Goal: Task Accomplishment & Management: Manage account settings

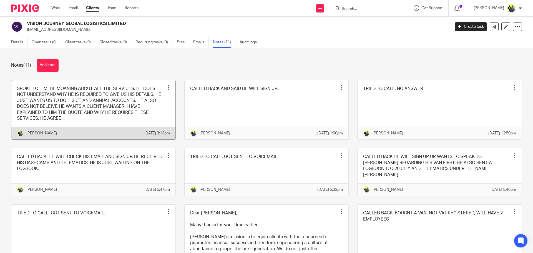
click at [108, 110] on link at bounding box center [93, 109] width 164 height 59
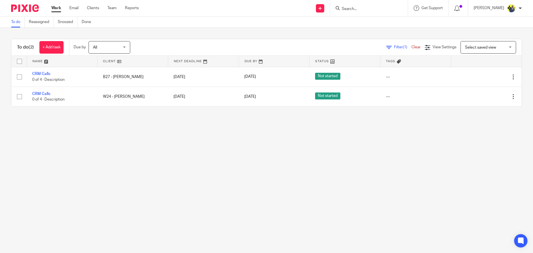
click at [360, 8] on input "Search" at bounding box center [366, 9] width 50 height 5
click at [87, 8] on link "Clients" at bounding box center [93, 8] width 12 height 6
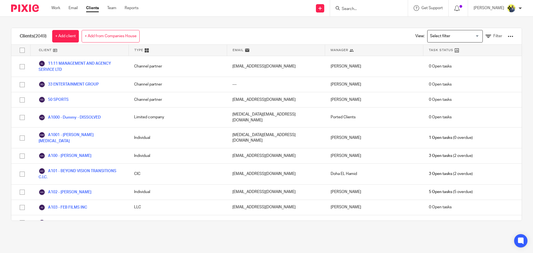
click at [440, 34] on input "Search for option" at bounding box center [453, 36] width 51 height 10
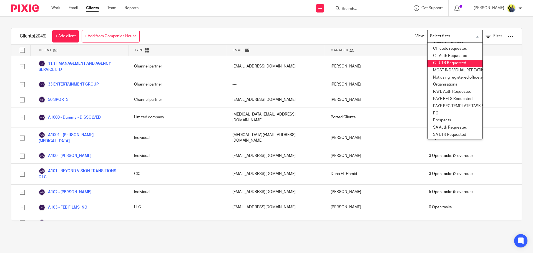
scroll to position [82, 0]
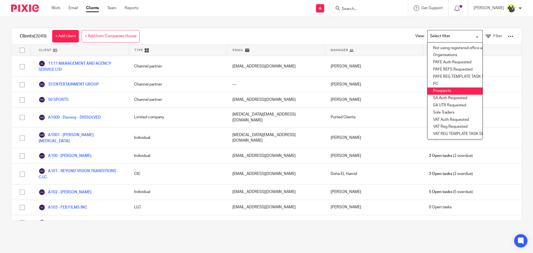
click at [443, 87] on li "Prospects" at bounding box center [454, 90] width 55 height 7
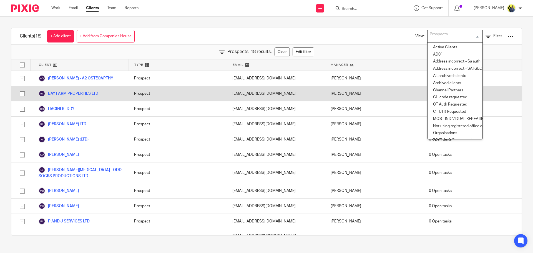
scroll to position [33, 0]
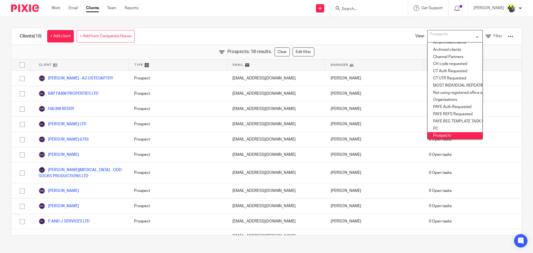
click at [199, 31] on div "Clients (18) + Add client + Add from Companies House View: Prospects Loading...…" at bounding box center [266, 36] width 510 height 17
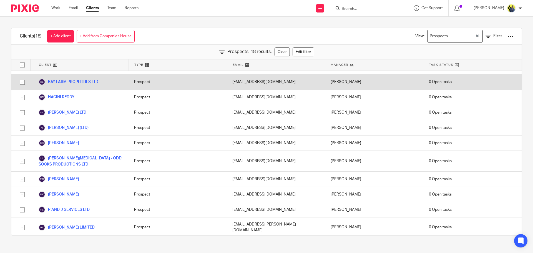
scroll to position [0, 0]
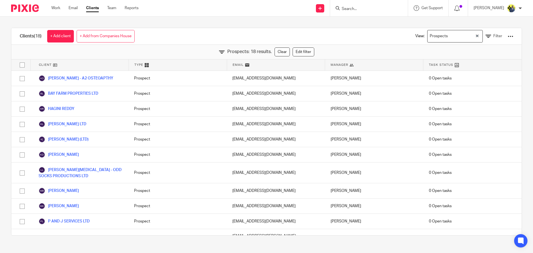
drag, startPoint x: 62, startPoint y: 113, endPoint x: 159, endPoint y: 36, distance: 124.5
click at [159, 36] on div "Clients (18) + Add client + Add from Companies House View: Prospects Loading...…" at bounding box center [266, 36] width 510 height 17
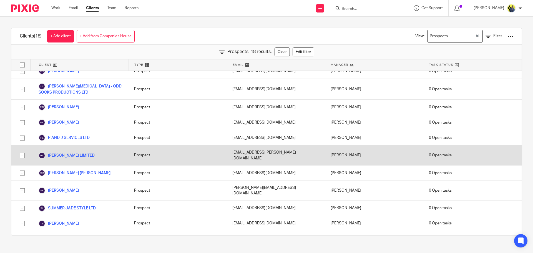
scroll to position [122, 0]
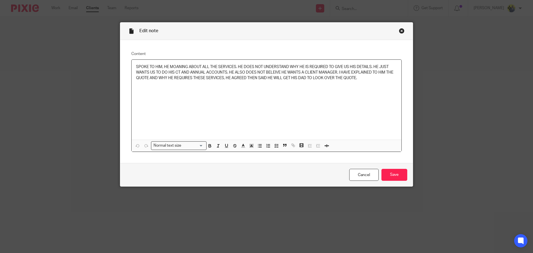
click at [399, 30] on div "Close this dialog window" at bounding box center [402, 31] width 6 height 6
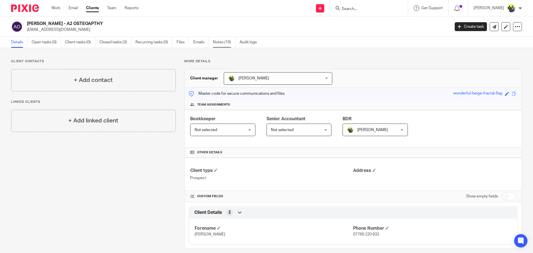
click at [221, 46] on link "Notes (10)" at bounding box center [224, 42] width 22 height 11
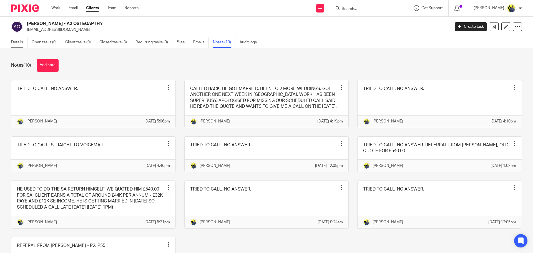
click at [16, 42] on link "Details" at bounding box center [19, 42] width 16 height 11
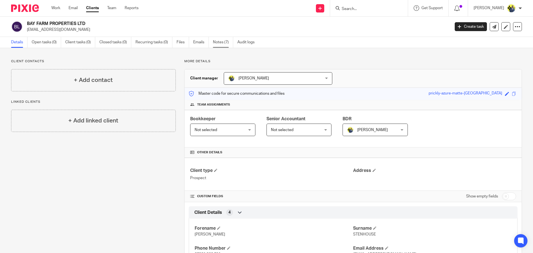
click at [216, 43] on link "Notes (7)" at bounding box center [223, 42] width 20 height 11
click at [215, 42] on link "Notes (6)" at bounding box center [223, 42] width 20 height 11
click at [225, 41] on link "Notes (10)" at bounding box center [224, 42] width 22 height 11
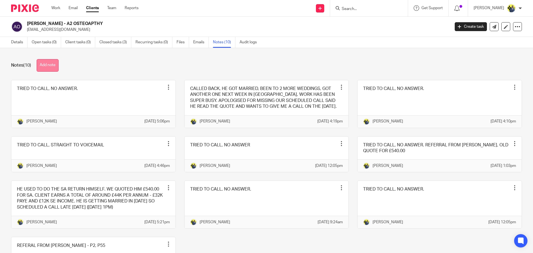
click at [51, 67] on button "Add note" at bounding box center [48, 65] width 22 height 12
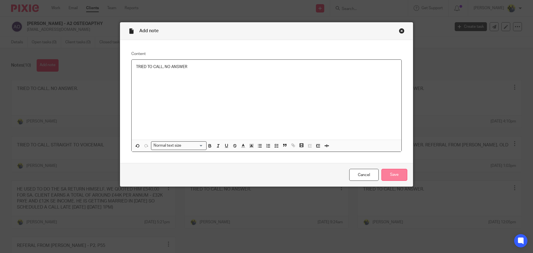
click at [391, 172] on input "Save" at bounding box center [394, 175] width 26 height 12
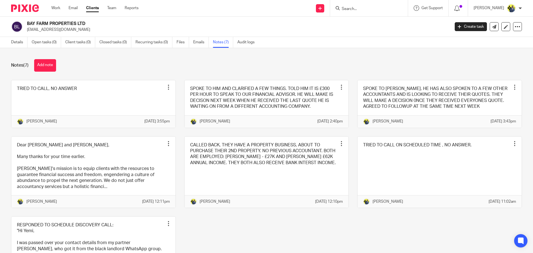
click at [37, 29] on p "[EMAIL_ADDRESS][DOMAIN_NAME]" at bounding box center [236, 30] width 419 height 6
copy main "[EMAIL_ADDRESS][DOMAIN_NAME] Create task Update from Companies House Export dat…"
click at [22, 44] on link "Details" at bounding box center [19, 42] width 16 height 11
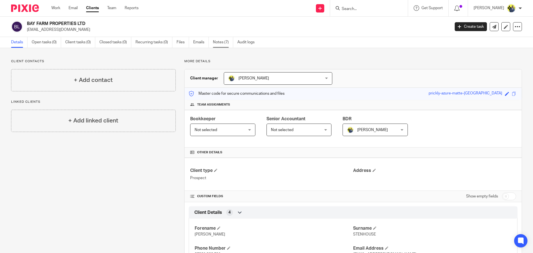
click at [219, 42] on link "Notes (7)" at bounding box center [223, 42] width 20 height 11
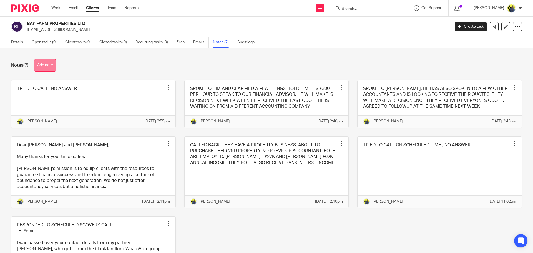
click at [46, 65] on button "Add note" at bounding box center [45, 65] width 22 height 12
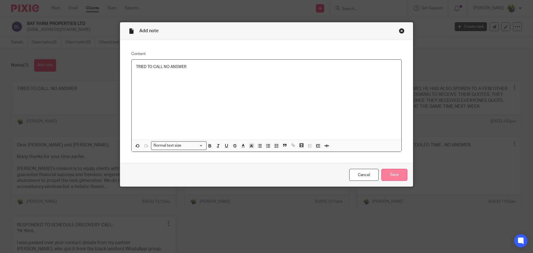
click at [389, 174] on input "Save" at bounding box center [394, 175] width 26 height 12
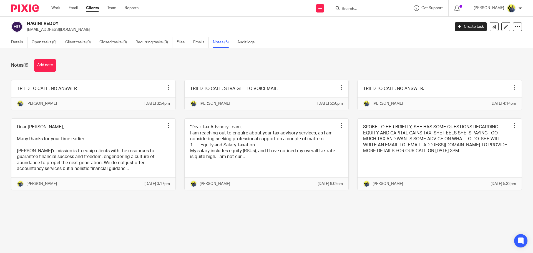
click at [10, 43] on div "Details Open tasks (0) Client tasks (0) Closed tasks (0) Recurring tasks (0) Fi…" at bounding box center [134, 42] width 268 height 11
click at [16, 46] on link "Details" at bounding box center [19, 42] width 16 height 11
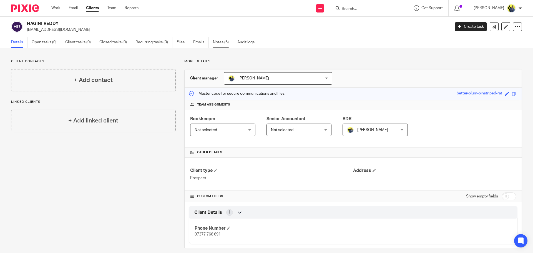
click at [225, 43] on link "Notes (6)" at bounding box center [223, 42] width 20 height 11
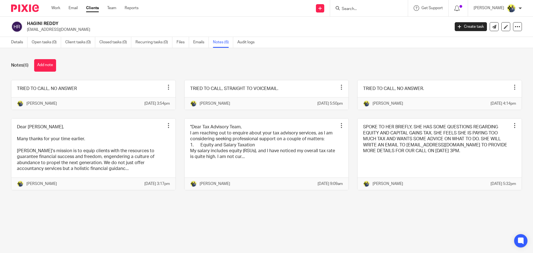
drag, startPoint x: 59, startPoint y: 22, endPoint x: 27, endPoint y: 24, distance: 31.4
click at [27, 24] on h2 "HAGINI REDDY" at bounding box center [195, 24] width 336 height 6
copy h2 "HAGINI REDDY"
click at [48, 61] on button "Add note" at bounding box center [45, 65] width 22 height 12
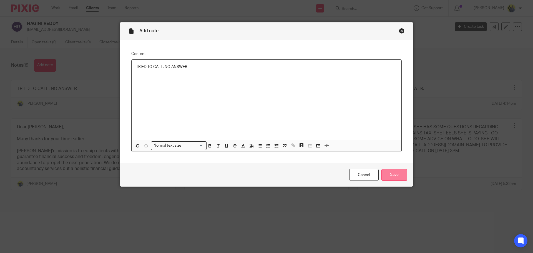
click at [391, 173] on input "Save" at bounding box center [394, 175] width 26 height 12
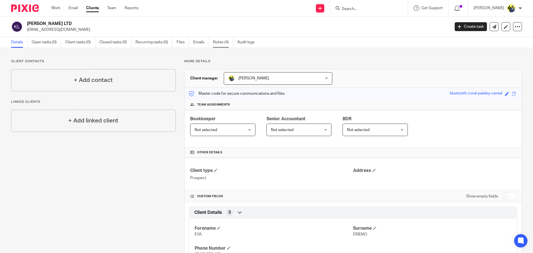
click at [224, 47] on link "Notes (4)" at bounding box center [223, 42] width 20 height 11
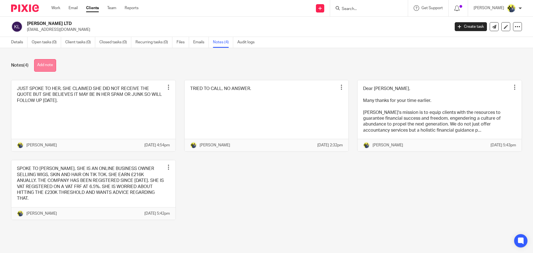
click at [51, 64] on button "Add note" at bounding box center [45, 65] width 22 height 12
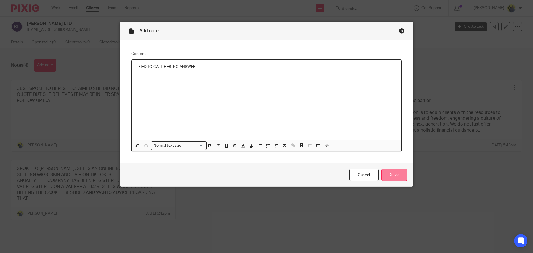
click at [400, 173] on input "Save" at bounding box center [394, 175] width 26 height 12
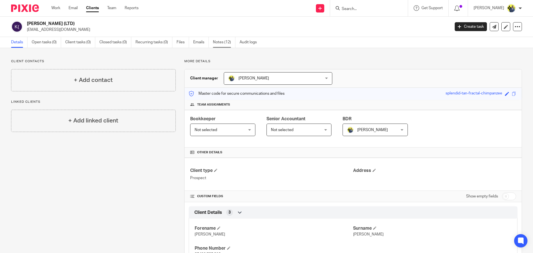
click at [220, 44] on link "Notes (12)" at bounding box center [224, 42] width 22 height 11
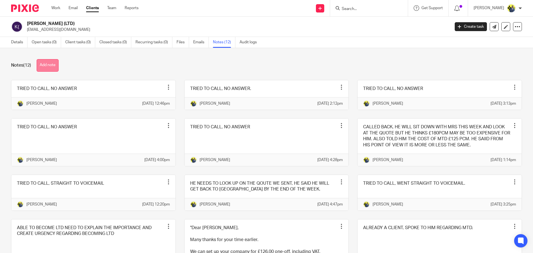
click at [49, 64] on button "Add note" at bounding box center [48, 65] width 22 height 12
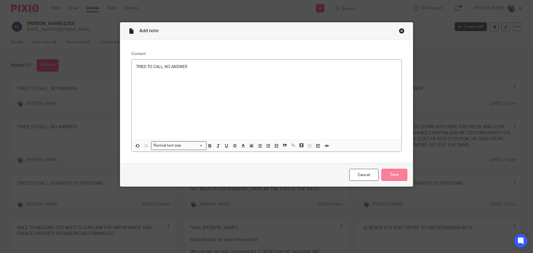
click at [394, 171] on input "Save" at bounding box center [394, 175] width 26 height 12
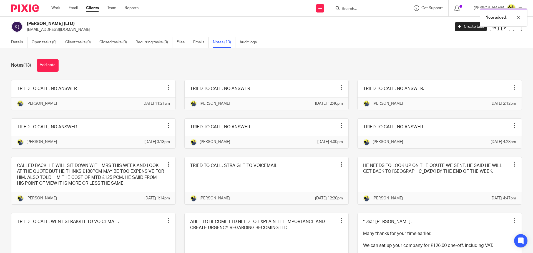
click at [349, 7] on div "Note added." at bounding box center [396, 16] width 261 height 21
click at [361, 9] on div "Note added." at bounding box center [396, 16] width 261 height 21
click at [378, 9] on div "Note added." at bounding box center [396, 16] width 261 height 21
click at [357, 7] on div "Note added." at bounding box center [396, 16] width 261 height 21
click at [376, 9] on input "Search" at bounding box center [366, 9] width 50 height 5
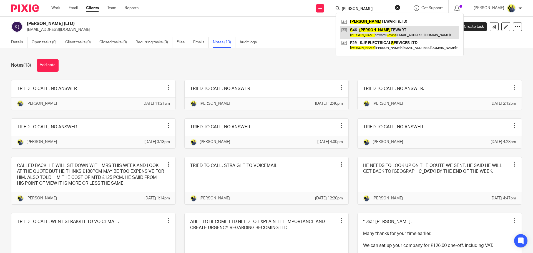
type input "KEVIN S"
click at [203, 22] on h2 "[PERSON_NAME] (LTD)" at bounding box center [195, 24] width 336 height 6
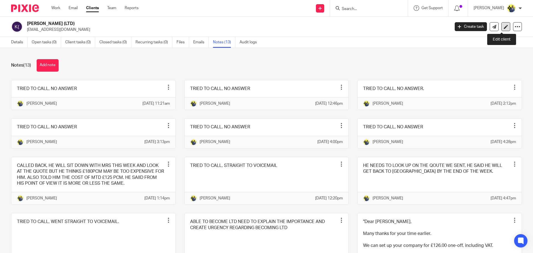
click at [505, 26] on link at bounding box center [505, 26] width 9 height 9
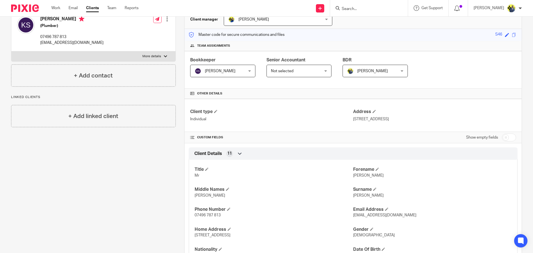
scroll to position [65, 0]
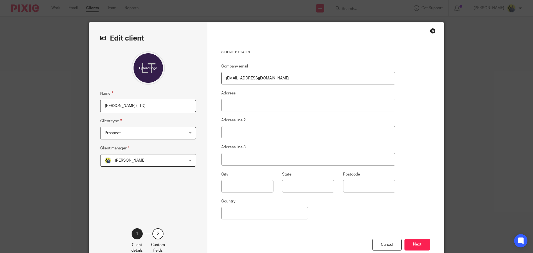
click at [160, 109] on input "[PERSON_NAME] (LTD)" at bounding box center [148, 106] width 96 height 12
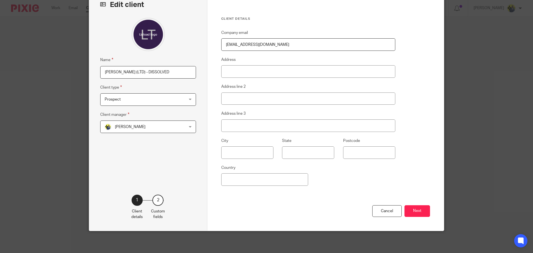
scroll to position [34, 0]
type input "[PERSON_NAME] (LTD) - DISSOLVED"
click at [419, 211] on button "Next" at bounding box center [417, 211] width 26 height 12
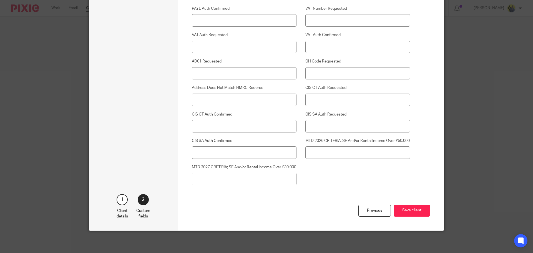
scroll to position [1415, 0]
click at [412, 206] on button "Save client" at bounding box center [412, 211] width 36 height 12
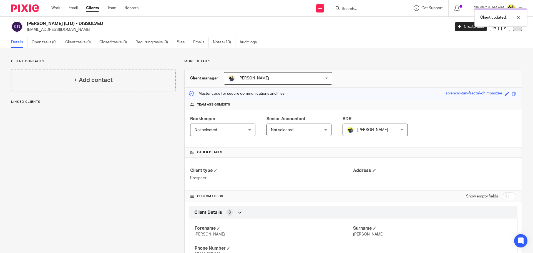
click at [515, 29] on icon at bounding box center [518, 27] width 6 height 6
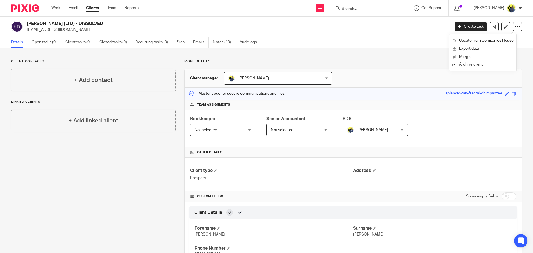
click at [467, 65] on button "Archive client" at bounding box center [482, 64] width 61 height 7
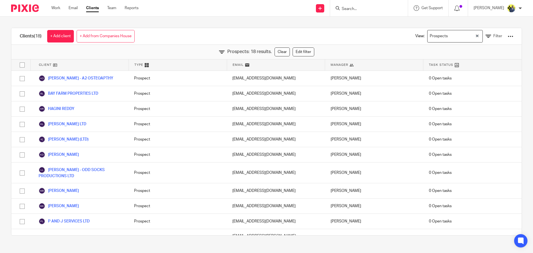
scroll to position [122, 0]
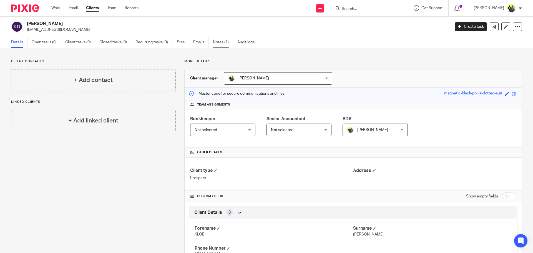
click at [215, 44] on link "Notes (1)" at bounding box center [223, 42] width 20 height 11
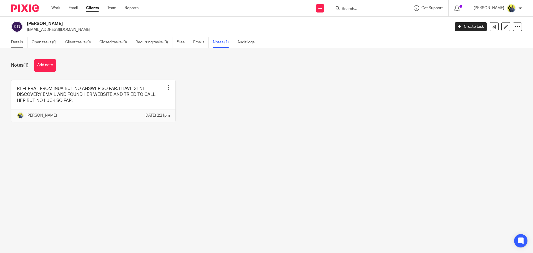
click at [14, 41] on link "Details" at bounding box center [19, 42] width 16 height 11
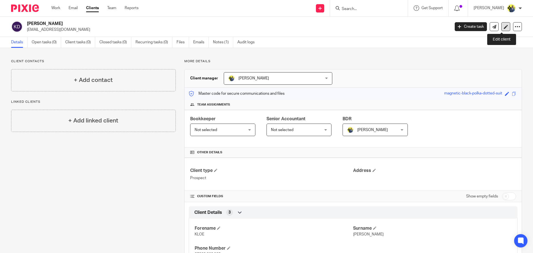
click at [502, 23] on link at bounding box center [505, 26] width 9 height 9
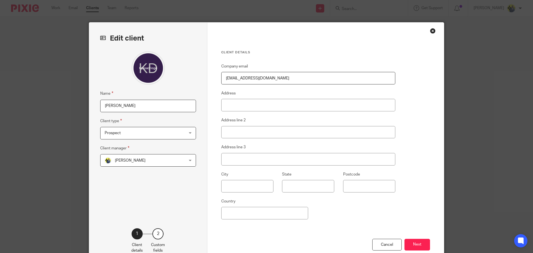
click at [130, 104] on input "[PERSON_NAME]" at bounding box center [148, 106] width 96 height 12
click at [430, 31] on div "Close this dialog window" at bounding box center [433, 31] width 6 height 6
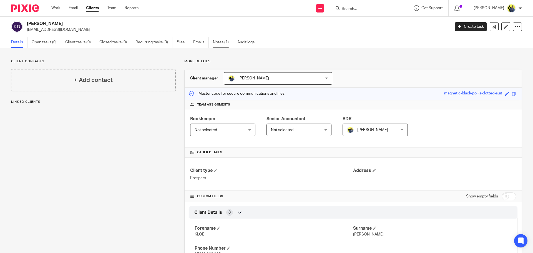
click at [216, 41] on link "Notes (1)" at bounding box center [223, 42] width 20 height 11
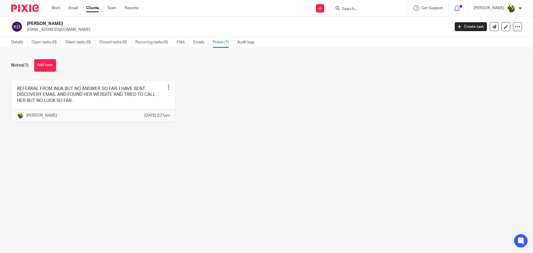
drag, startPoint x: 64, startPoint y: 30, endPoint x: 27, endPoint y: 29, distance: 36.6
click at [27, 29] on p "[EMAIL_ADDRESS][DOMAIN_NAME]" at bounding box center [236, 30] width 419 height 6
copy p "[EMAIL_ADDRESS][DOMAIN_NAME]"
click at [16, 44] on link "Details" at bounding box center [19, 42] width 16 height 11
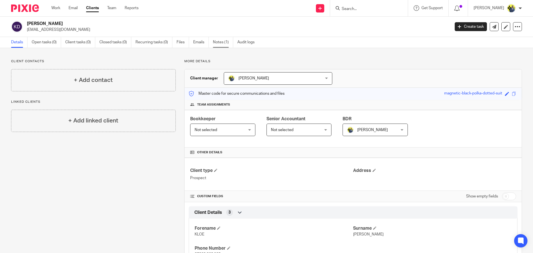
click at [214, 46] on link "Notes (1)" at bounding box center [223, 42] width 20 height 11
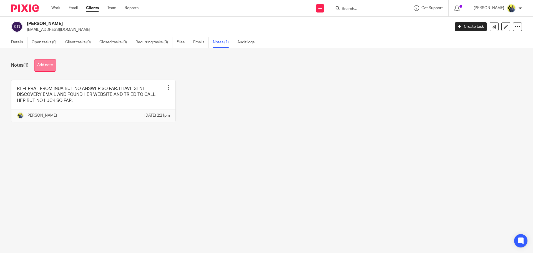
click at [42, 70] on button "Add note" at bounding box center [45, 65] width 22 height 12
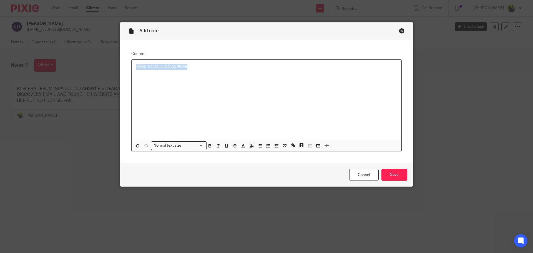
drag, startPoint x: 202, startPoint y: 69, endPoint x: 129, endPoint y: 55, distance: 74.9
click at [129, 55] on div "Content TRIED TO CALL, NO ANSWER Normal text size Loading... Remove Edit Insert…" at bounding box center [266, 101] width 293 height 123
click at [390, 174] on input "Save" at bounding box center [394, 175] width 26 height 12
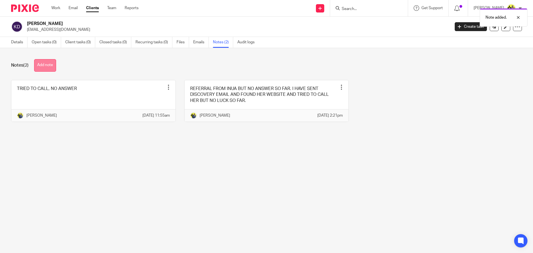
click at [49, 61] on button "Add note" at bounding box center [45, 65] width 22 height 12
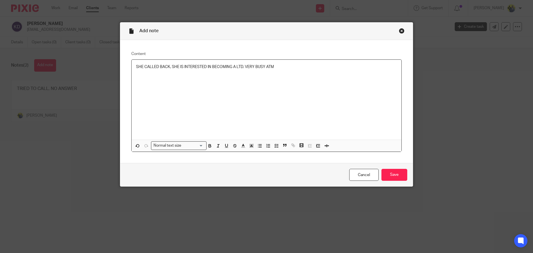
click at [244, 67] on p "SHE CALLED BACK, SHE IS INTERESTED IN BECOMING A LTD. VERY BUSY ATM" at bounding box center [266, 67] width 261 height 6
click at [286, 65] on p "SHE CALLED BACK, SHE IS INTERESTED IN BECOMING A LTD. SHE IS VERY BUSY ATM" at bounding box center [266, 67] width 261 height 6
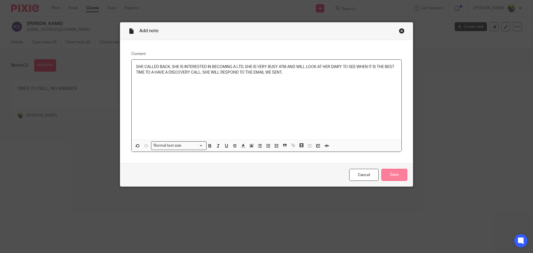
click at [391, 179] on input "Save" at bounding box center [394, 175] width 26 height 12
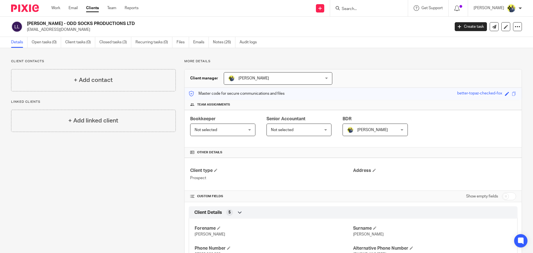
click at [351, 7] on input "Search" at bounding box center [366, 9] width 50 height 5
type input "KLO"
click at [221, 42] on link "Notes (26)" at bounding box center [224, 42] width 22 height 11
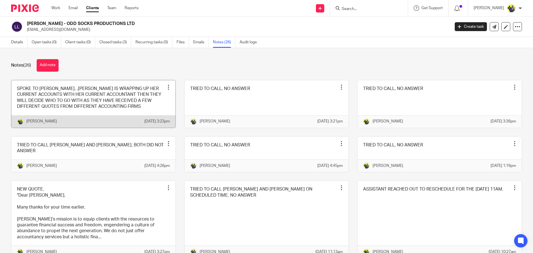
click at [91, 107] on link at bounding box center [93, 103] width 164 height 47
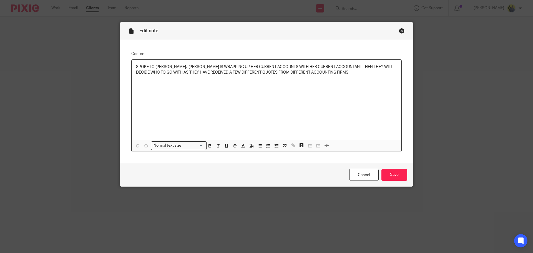
click at [401, 32] on div "Close this dialog window" at bounding box center [402, 31] width 6 height 6
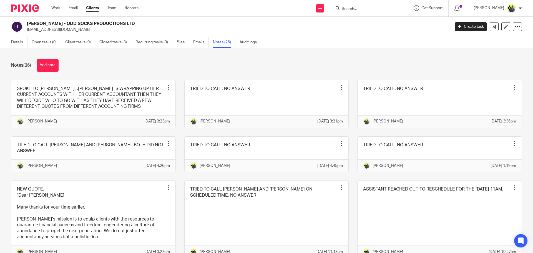
drag, startPoint x: 143, startPoint y: 21, endPoint x: 68, endPoint y: 19, distance: 74.7
click at [68, 19] on div "[PERSON_NAME] - ODD SOCKS PRODUCTIONS LTD [EMAIL_ADDRESS][DOMAIN_NAME] Create t…" at bounding box center [266, 27] width 533 height 20
copy h2 "ODD SOCKS PRODUCTIONS LTD"
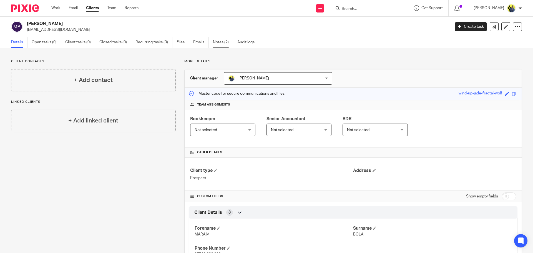
click at [223, 44] on link "Notes (2)" at bounding box center [223, 42] width 20 height 11
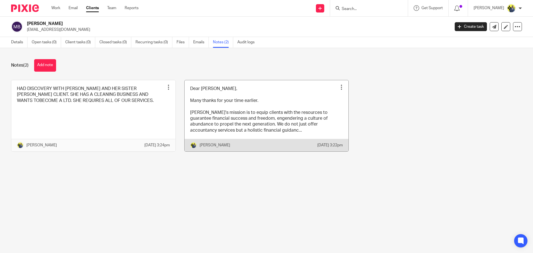
click at [263, 120] on link at bounding box center [267, 115] width 164 height 71
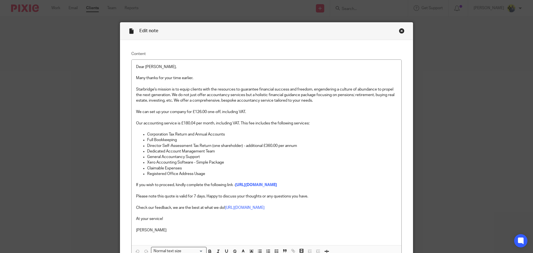
click at [399, 31] on div "Close this dialog window" at bounding box center [402, 31] width 6 height 6
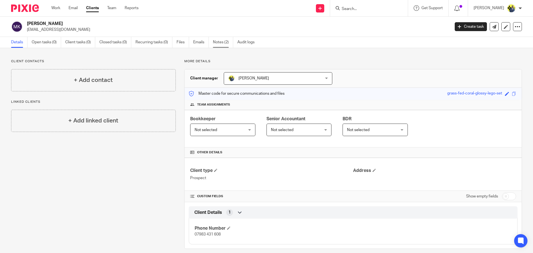
click at [221, 41] on link "Notes (2)" at bounding box center [223, 42] width 20 height 11
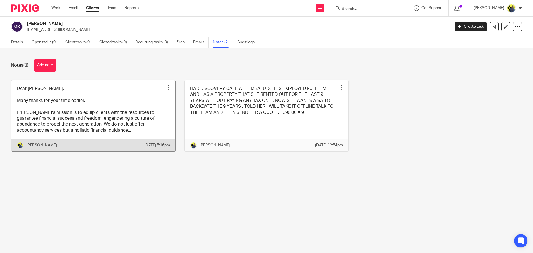
click at [125, 123] on link at bounding box center [93, 115] width 164 height 71
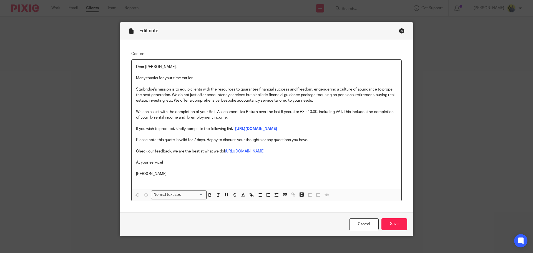
click at [399, 30] on div "Close this dialog window" at bounding box center [402, 31] width 6 height 6
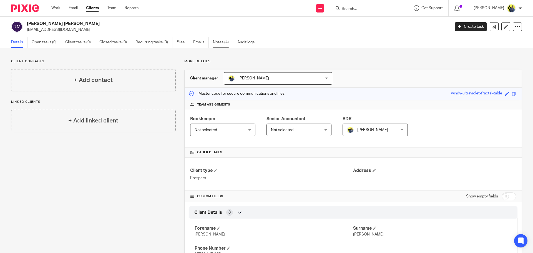
click at [218, 47] on link "Notes (4)" at bounding box center [223, 42] width 20 height 11
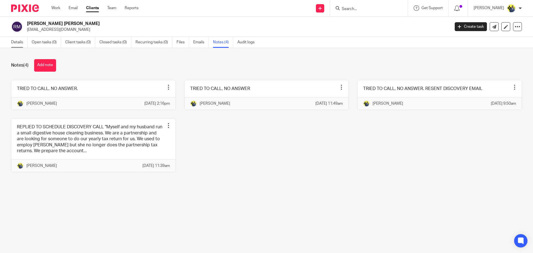
click at [21, 41] on link "Details" at bounding box center [19, 42] width 16 height 11
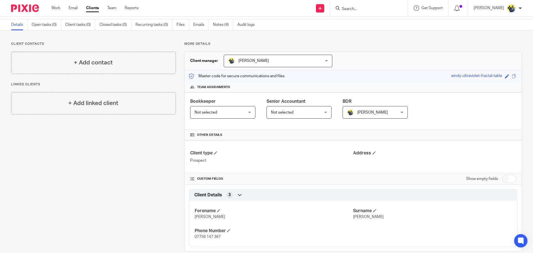
scroll to position [27, 0]
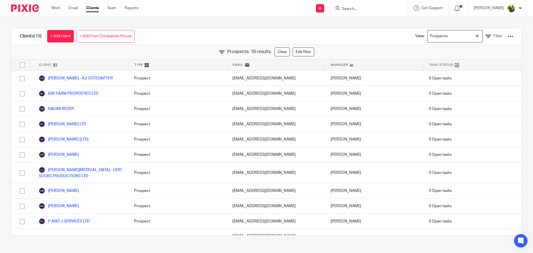
scroll to position [122, 0]
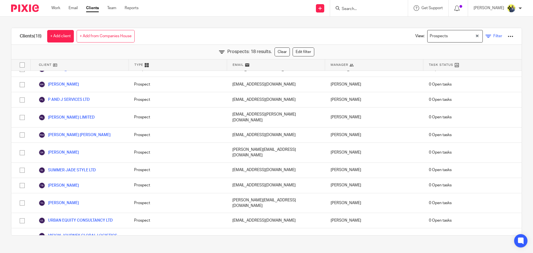
click at [485, 34] on link "Filter" at bounding box center [493, 36] width 17 height 6
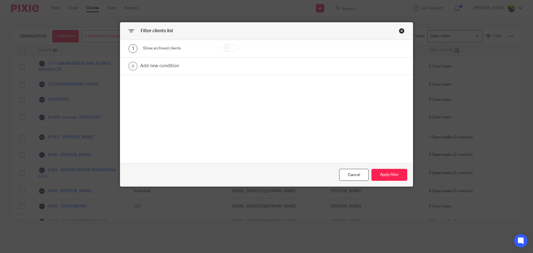
click at [229, 47] on input "checkbox" at bounding box center [230, 48] width 14 height 8
checkbox input "true"
click at [380, 174] on button "Apply filter" at bounding box center [389, 175] width 36 height 12
click at [382, 176] on button "Apply filter" at bounding box center [389, 175] width 36 height 12
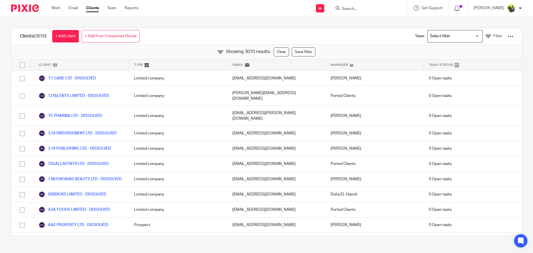
click at [260, 34] on div "Clients (3010) + Add client + Add from Companies House View: Loading... Filter" at bounding box center [266, 36] width 510 height 17
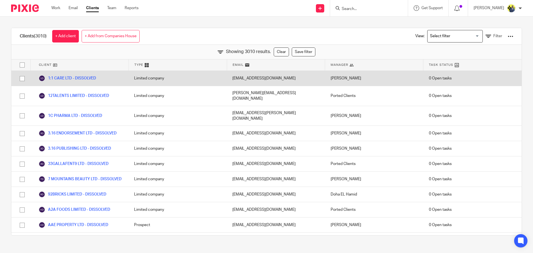
scroll to position [8865, 0]
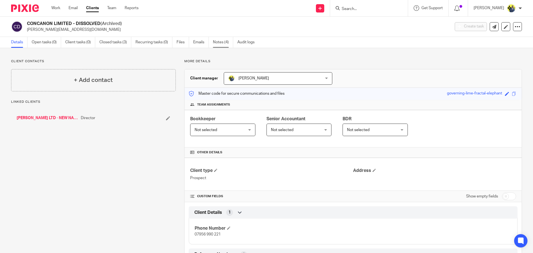
click at [221, 42] on link "Notes (4)" at bounding box center [223, 42] width 20 height 11
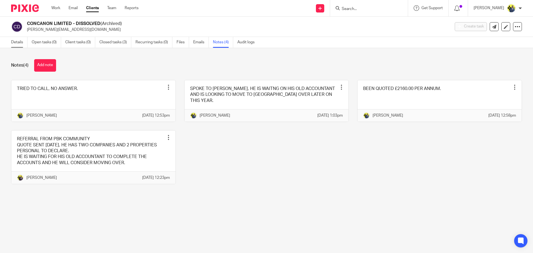
click at [17, 46] on link "Details" at bounding box center [19, 42] width 16 height 11
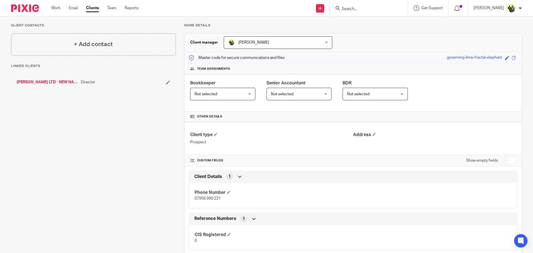
scroll to position [49, 0]
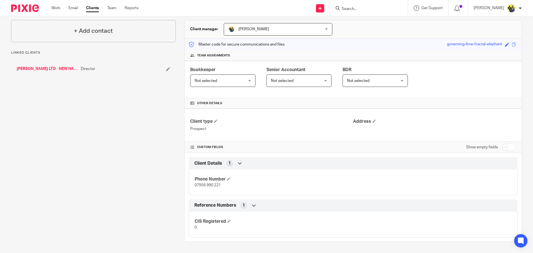
click at [31, 67] on link "[PERSON_NAME] LTD - NEW NAME POINTGUARD PROPERTY GROUP LIMITED DISSOLVED" at bounding box center [47, 69] width 61 height 6
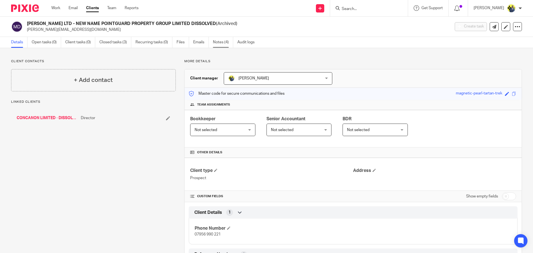
click at [225, 43] on link "Notes (4)" at bounding box center [223, 42] width 20 height 11
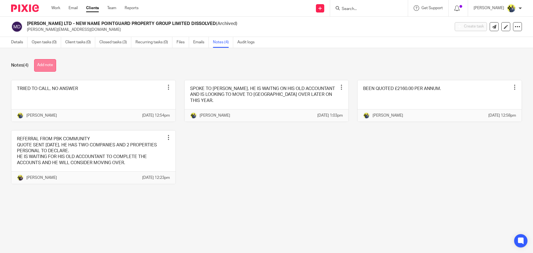
click at [44, 68] on button "Add note" at bounding box center [45, 65] width 22 height 12
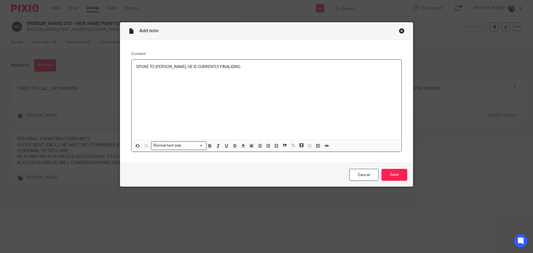
click at [239, 74] on p at bounding box center [266, 73] width 261 height 6
click at [234, 64] on p "SPOKE TO MARCUS, HE IS CURRENTLY FINALISING" at bounding box center [266, 67] width 261 height 6
click at [209, 144] on icon "button" at bounding box center [209, 145] width 5 height 5
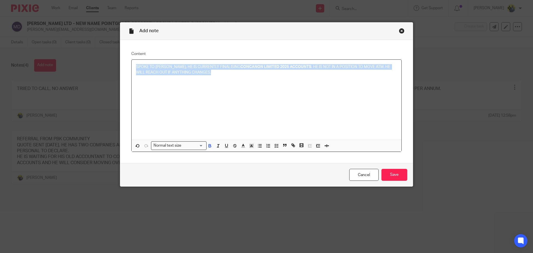
drag, startPoint x: 218, startPoint y: 74, endPoint x: 85, endPoint y: 40, distance: 137.3
click at [85, 40] on div "Add note Content SPOKE TO MARCUS, HE IS CURRENTLY FINALISING CONCANON LIMITED 2…" at bounding box center [266, 126] width 533 height 253
copy p "SPOKE TO MARCUS, HE IS CURRENTLY FINALISING CONCANON LIMITED 2025 ACCOUNTS . HE…"
click at [390, 174] on input "Save" at bounding box center [394, 175] width 26 height 12
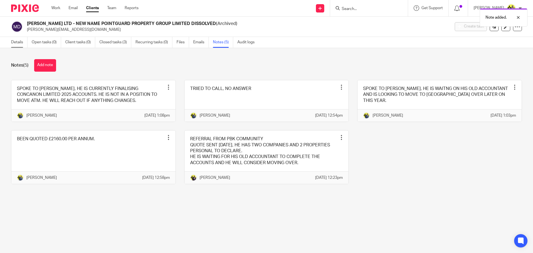
click at [16, 45] on link "Details" at bounding box center [19, 42] width 16 height 11
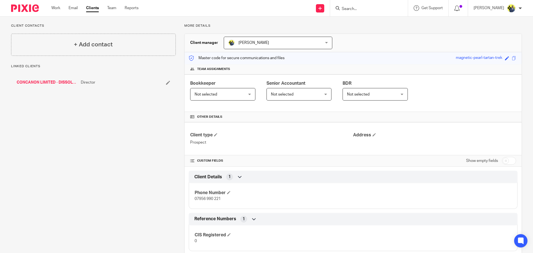
scroll to position [49, 0]
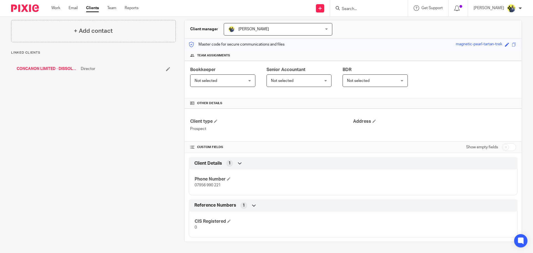
click at [38, 66] on div "CONCANON LIMITED - DISSOLVED Director" at bounding box center [93, 69] width 165 height 17
click at [42, 68] on link "CONCANON LIMITED - DISSOLVED" at bounding box center [47, 69] width 61 height 6
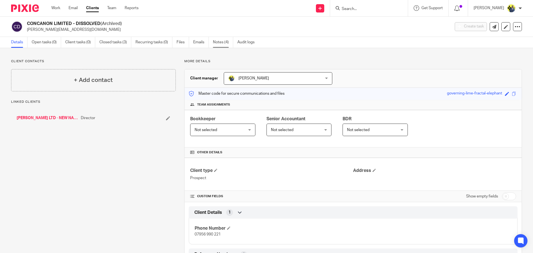
click at [227, 47] on link "Notes (4)" at bounding box center [223, 42] width 20 height 11
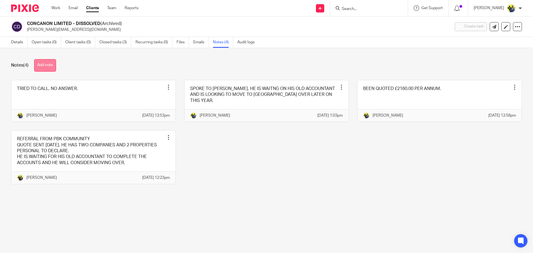
click at [46, 66] on button "Add note" at bounding box center [45, 65] width 22 height 12
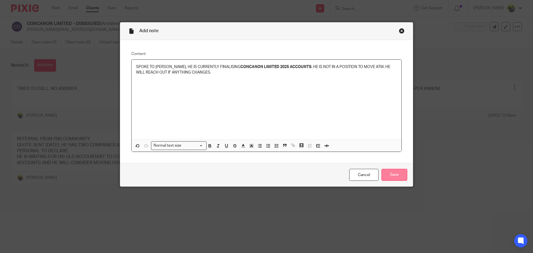
click at [401, 171] on input "Save" at bounding box center [394, 175] width 26 height 12
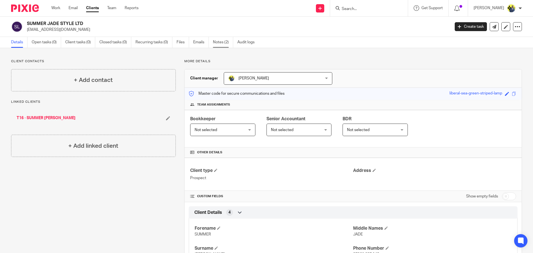
click link "Notes (2)"
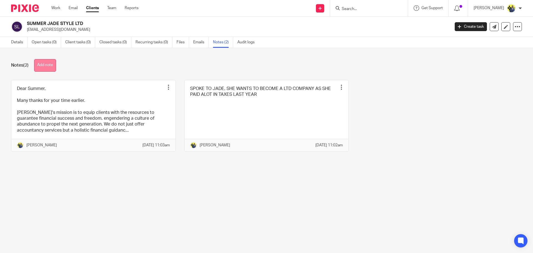
click at [45, 66] on button "Add note" at bounding box center [45, 65] width 22 height 12
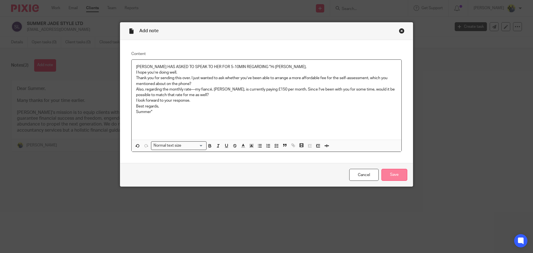
click at [389, 172] on input "Save" at bounding box center [394, 175] width 26 height 12
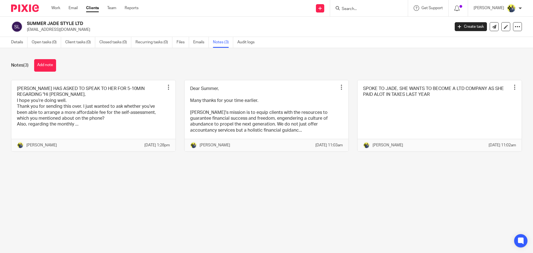
click at [352, 7] on input "Search" at bounding box center [366, 9] width 50 height 5
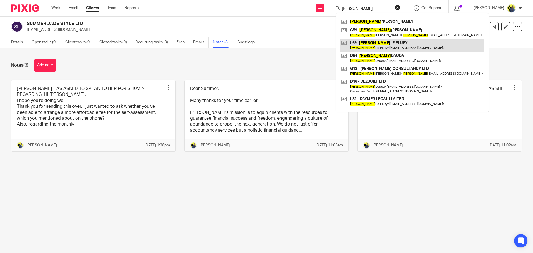
type input "[PERSON_NAME]"
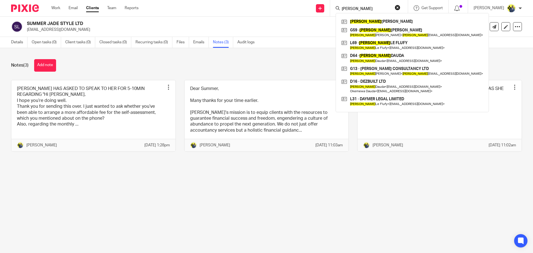
click at [286, 192] on main "SUMMER JADE STYLE LTD [EMAIL_ADDRESS][DOMAIN_NAME] Create task Update from Comp…" at bounding box center [266, 126] width 533 height 253
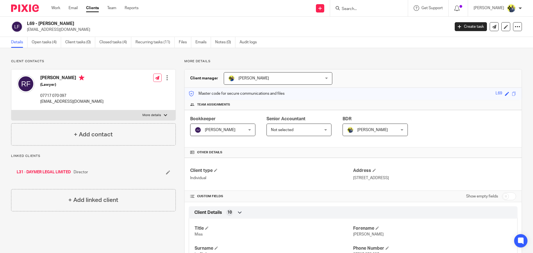
click at [54, 172] on link "L31 - DAYMER LEGAL LIMITED" at bounding box center [44, 172] width 54 height 6
click at [222, 41] on link "Notes (4)" at bounding box center [225, 42] width 20 height 11
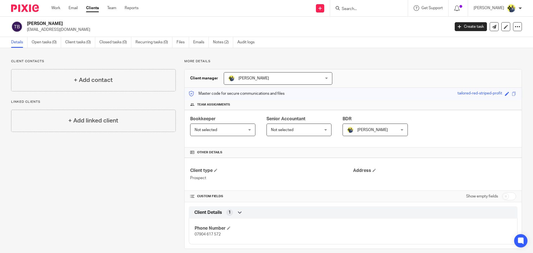
click at [137, 20] on div "[PERSON_NAME] [EMAIL_ADDRESS][DOMAIN_NAME] Create task Update from Companies Ho…" at bounding box center [266, 27] width 533 height 20
click at [221, 44] on link "Notes (2)" at bounding box center [223, 42] width 20 height 11
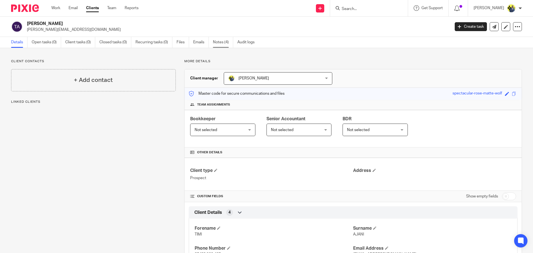
click at [221, 47] on link "Notes (4)" at bounding box center [223, 42] width 20 height 11
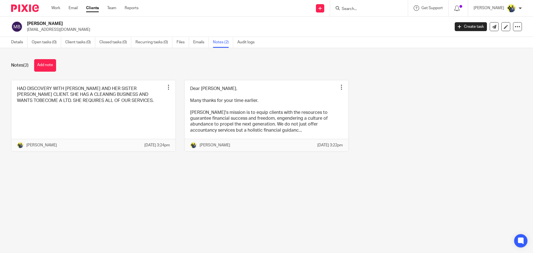
drag, startPoint x: 90, startPoint y: 31, endPoint x: 27, endPoint y: 31, distance: 63.0
click at [27, 31] on div "[PERSON_NAME] [EMAIL_ADDRESS][DOMAIN_NAME]" at bounding box center [228, 27] width 435 height 12
copy p "[EMAIL_ADDRESS][DOMAIN_NAME]"
click at [42, 66] on button "Add note" at bounding box center [45, 65] width 22 height 12
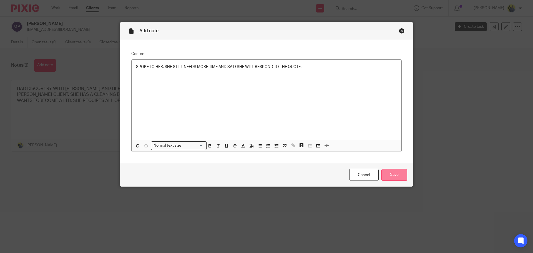
click at [392, 175] on input "Save" at bounding box center [394, 175] width 26 height 12
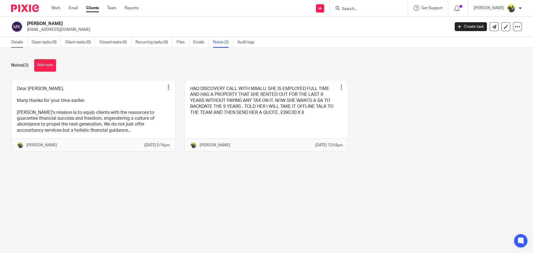
click at [18, 41] on link "Details" at bounding box center [19, 42] width 16 height 11
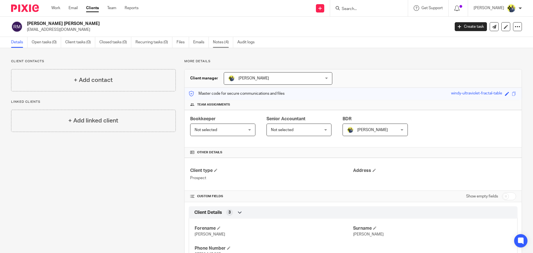
click at [220, 44] on link "Notes (4)" at bounding box center [223, 42] width 20 height 11
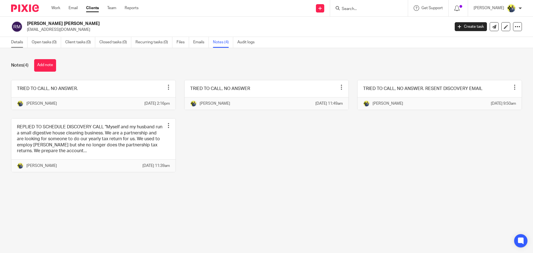
click at [19, 39] on link "Details" at bounding box center [19, 42] width 16 height 11
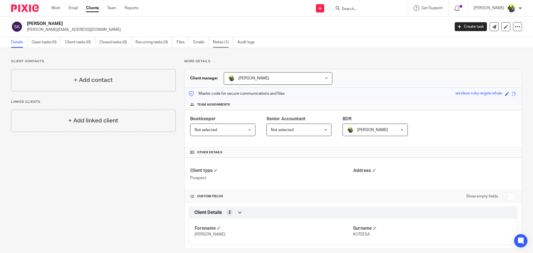
click at [217, 39] on link "Notes (1)" at bounding box center [223, 42] width 20 height 11
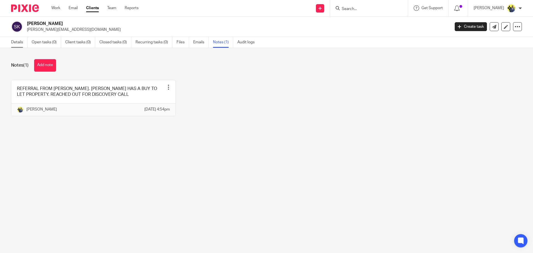
click at [21, 39] on link "Details" at bounding box center [19, 42] width 16 height 11
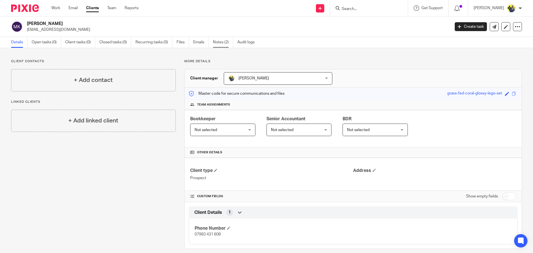
click at [220, 41] on link "Notes (2)" at bounding box center [223, 42] width 20 height 11
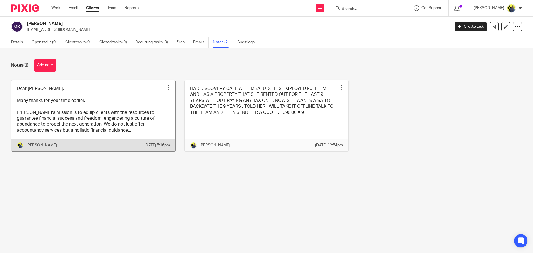
click at [116, 115] on link at bounding box center [93, 115] width 164 height 71
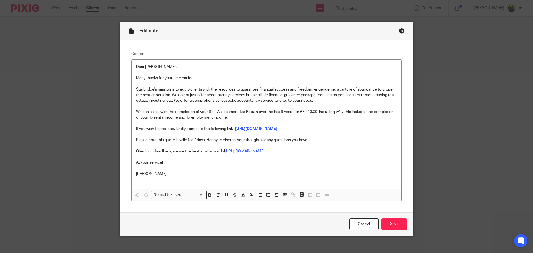
click at [400, 30] on div "Close this dialog window" at bounding box center [402, 31] width 6 height 6
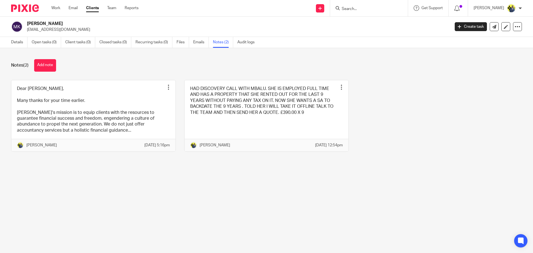
click at [45, 62] on button "Add note" at bounding box center [45, 65] width 22 height 12
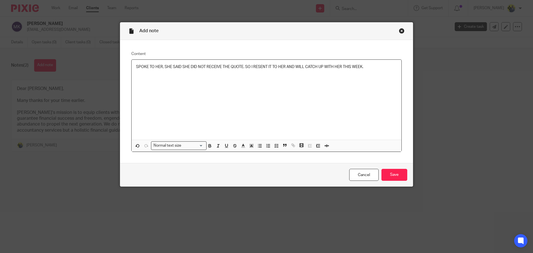
click at [285, 66] on p "SPOKE TO HER, SHE SAID SHE DID NOT RECEIVE THE QUOTE. SO I RESENT IT TO HER AND…" at bounding box center [266, 67] width 261 height 6
click at [392, 64] on p "SPOKE TO HER, SHE SAID SHE DID NOT RECEIVE THE QUOTE. SO I RESENT IT TO HER. SH…" at bounding box center [266, 69] width 261 height 11
click at [393, 66] on p "SPOKE TO HER, SHE SAID SHE DID NOT RECEIVE THE QUOTE. SO I RESENT IT TO HER. SH…" at bounding box center [266, 69] width 261 height 11
click at [194, 71] on p "SPOKE TO HER, SHE SAID SHE DID NOT RECEIVE THE QUOTE. SO I RESENT IT TO HER. SH…" at bounding box center [266, 69] width 261 height 11
click at [386, 173] on input "Save" at bounding box center [394, 175] width 26 height 12
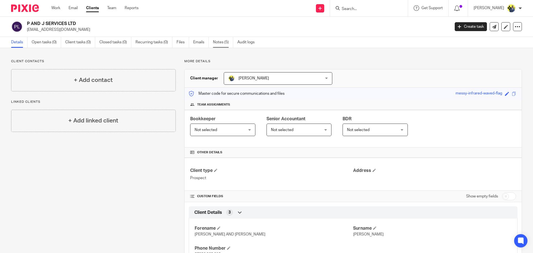
click at [219, 43] on link "Notes (5)" at bounding box center [223, 42] width 20 height 11
click at [218, 44] on link "Notes (4)" at bounding box center [223, 42] width 20 height 11
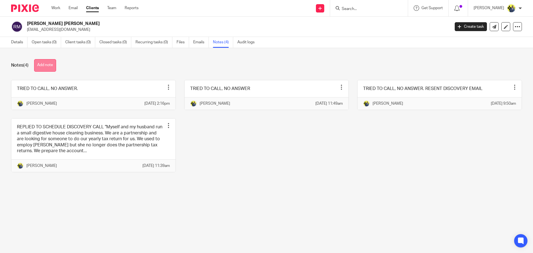
click at [46, 64] on button "Add note" at bounding box center [45, 65] width 22 height 12
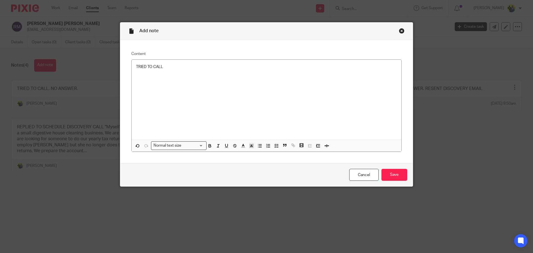
click at [400, 31] on div "Close this dialog window" at bounding box center [402, 31] width 6 height 6
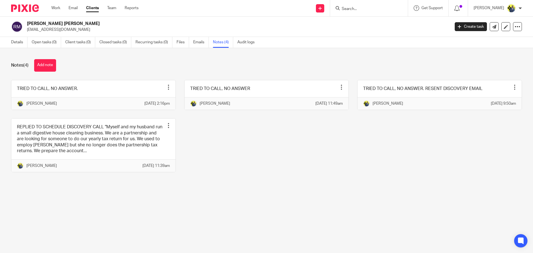
click at [53, 66] on button "Add note" at bounding box center [45, 65] width 22 height 12
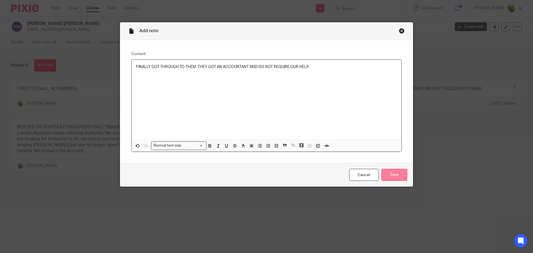
click at [385, 176] on input "Save" at bounding box center [394, 175] width 26 height 12
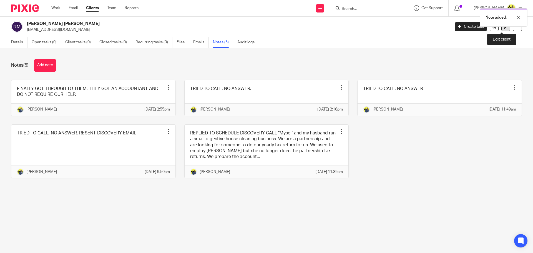
click at [501, 30] on link at bounding box center [505, 26] width 9 height 9
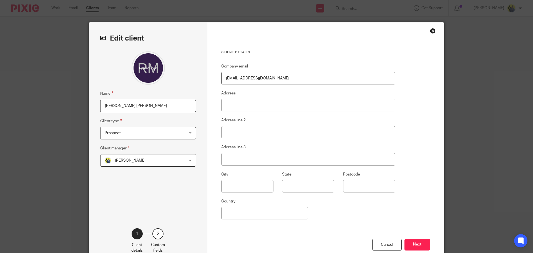
click at [146, 106] on input "[PERSON_NAME] [PERSON_NAME]" at bounding box center [148, 106] width 96 height 12
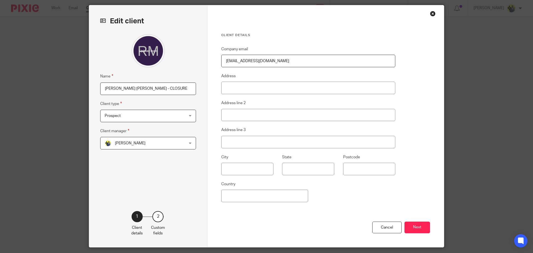
scroll to position [34, 0]
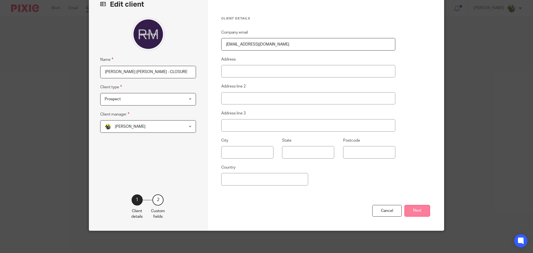
type input "[PERSON_NAME] [PERSON_NAME] - CLOSURE"
click at [413, 216] on button "Next" at bounding box center [417, 211] width 26 height 12
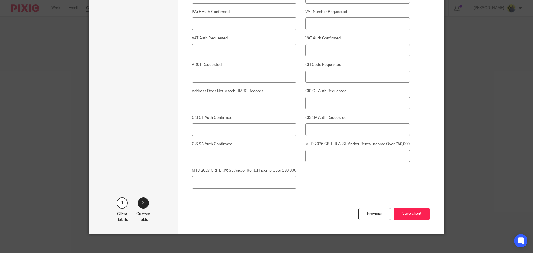
scroll to position [1415, 0]
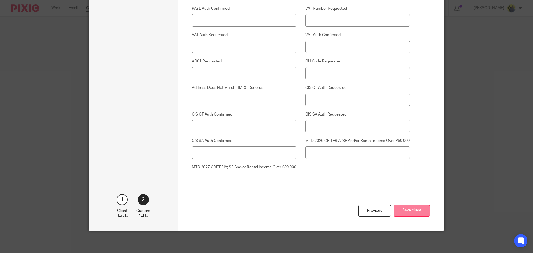
click at [426, 213] on button "Save client" at bounding box center [412, 211] width 36 height 12
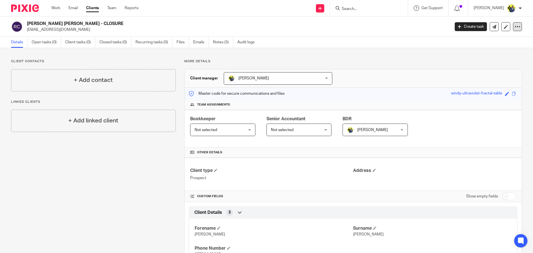
click at [513, 29] on div at bounding box center [517, 26] width 9 height 9
click at [476, 65] on button "Archive client" at bounding box center [482, 64] width 61 height 7
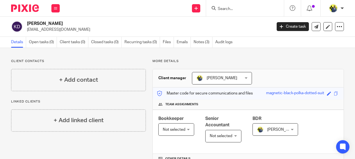
click at [98, 28] on p "[EMAIL_ADDRESS][DOMAIN_NAME]" at bounding box center [147, 30] width 241 height 6
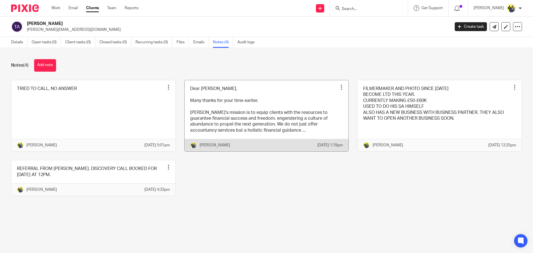
click at [249, 110] on link at bounding box center [267, 115] width 164 height 71
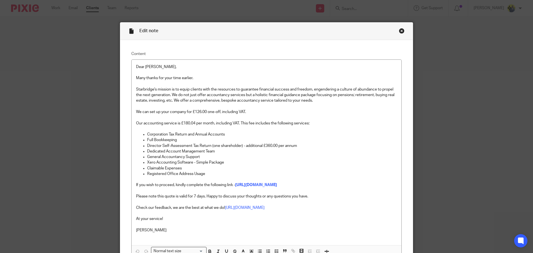
click at [399, 30] on div "Close this dialog window" at bounding box center [402, 31] width 6 height 6
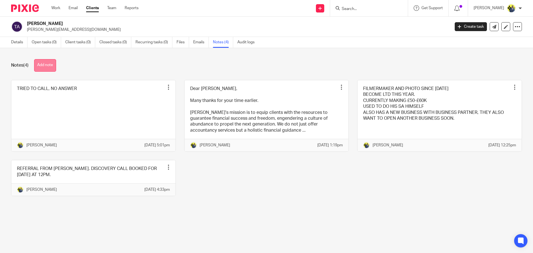
click at [46, 68] on button "Add note" at bounding box center [45, 65] width 22 height 12
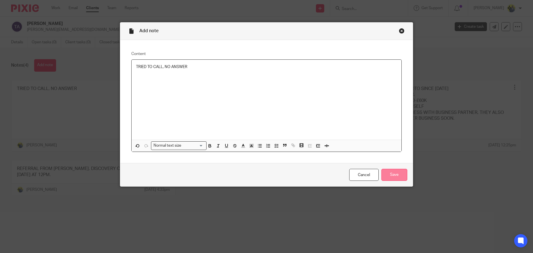
click at [387, 177] on input "Save" at bounding box center [394, 175] width 26 height 12
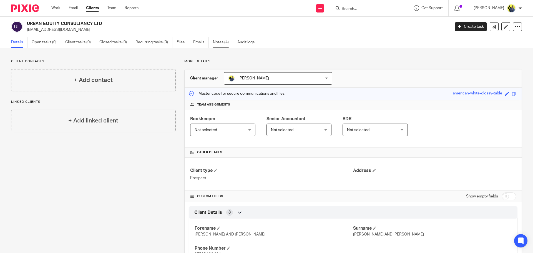
click at [221, 45] on link "Notes (4)" at bounding box center [223, 42] width 20 height 11
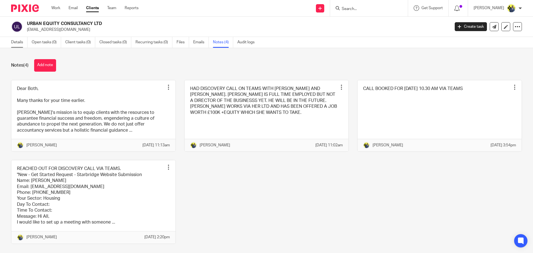
click at [17, 43] on link "Details" at bounding box center [19, 42] width 16 height 11
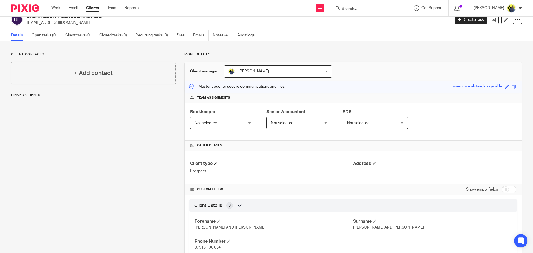
scroll to position [27, 0]
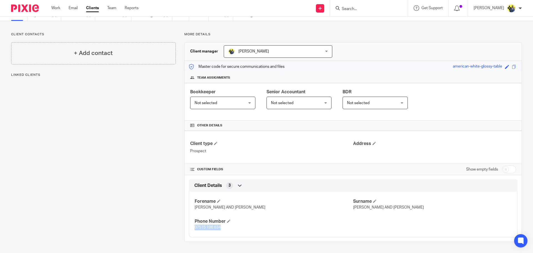
drag, startPoint x: 223, startPoint y: 227, endPoint x: 183, endPoint y: 225, distance: 40.0
click at [185, 225] on div "Client Details 3 Forename KELSEY AND CARL Surname DAVIES AND CAMPBELL Phone Num…" at bounding box center [353, 208] width 337 height 58
copy span "07515 196 634"
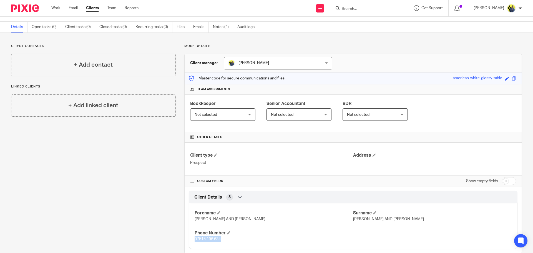
scroll to position [0, 0]
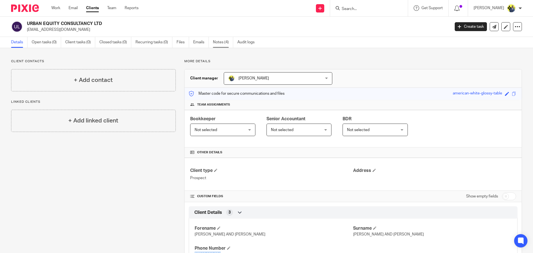
click at [223, 44] on link "Notes (4)" at bounding box center [223, 42] width 20 height 11
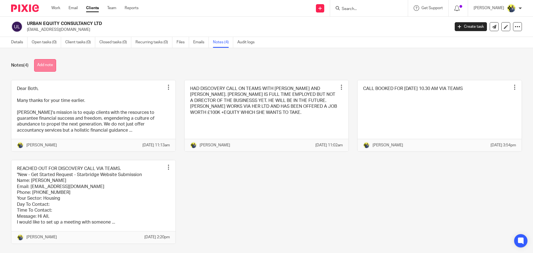
click at [50, 69] on button "Add note" at bounding box center [45, 65] width 22 height 12
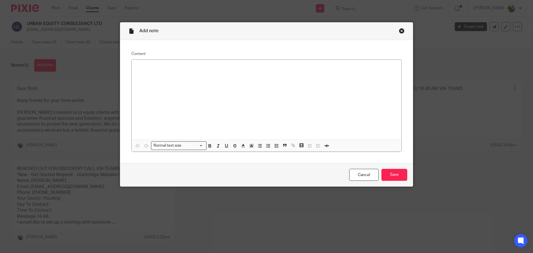
click at [153, 82] on div at bounding box center [267, 100] width 270 height 80
click at [385, 173] on input "Save" at bounding box center [394, 175] width 26 height 12
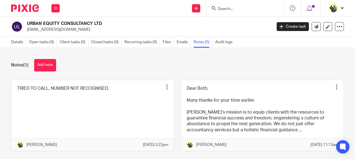
click at [228, 11] on input "Search" at bounding box center [242, 9] width 50 height 5
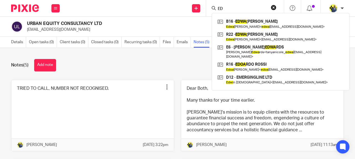
type input "E"
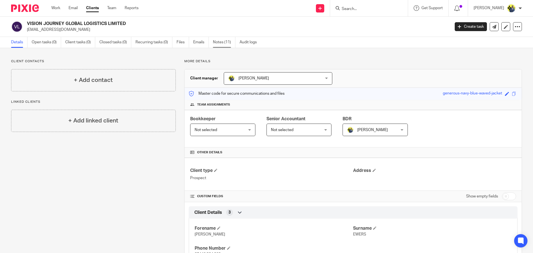
click at [220, 44] on link "Notes (11)" at bounding box center [224, 42] width 22 height 11
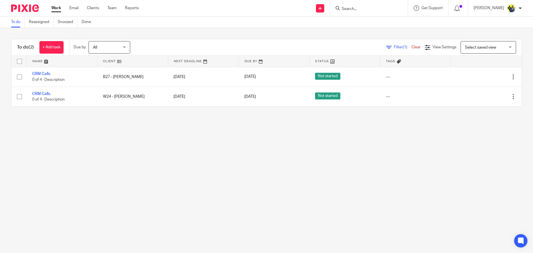
click at [368, 10] on input "Search" at bounding box center [366, 9] width 50 height 5
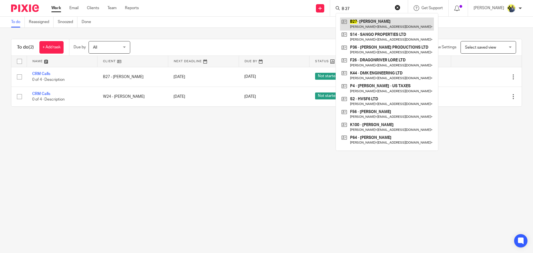
type input "B 27"
drag, startPoint x: 286, startPoint y: 151, endPoint x: 290, endPoint y: 142, distance: 9.4
click at [286, 149] on main "To do Reassigned Snoozed Done To do (2) + Add task Due by All All Today Tomorro…" at bounding box center [266, 126] width 533 height 253
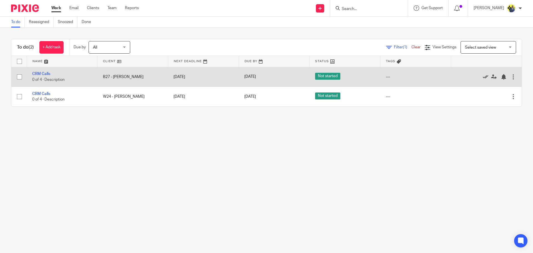
click at [483, 76] on icon at bounding box center [486, 77] width 6 height 6
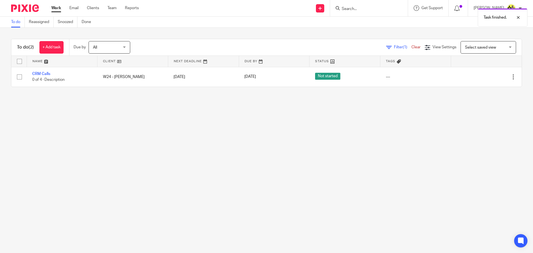
click at [367, 5] on form at bounding box center [370, 8] width 59 height 7
click at [363, 8] on input "Search" at bounding box center [366, 9] width 50 height 5
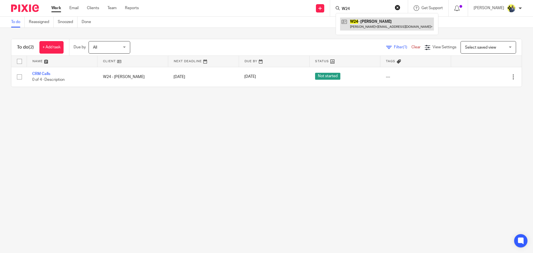
type input "W24"
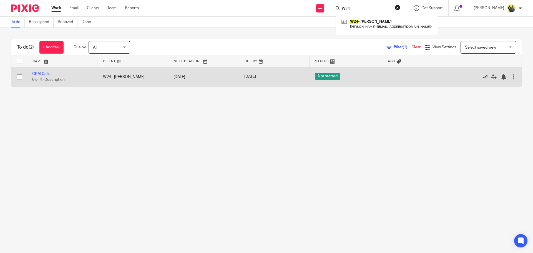
click at [483, 76] on icon at bounding box center [486, 77] width 6 height 6
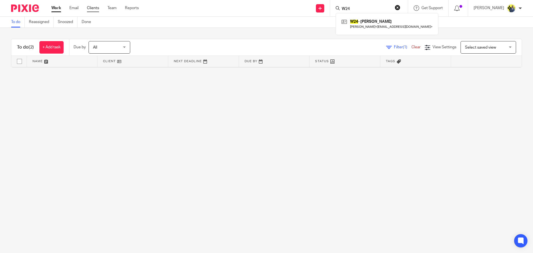
click at [94, 9] on link "Clients" at bounding box center [93, 8] width 12 height 6
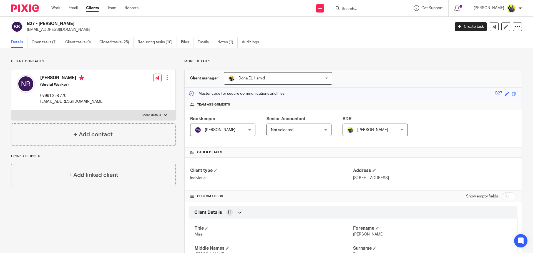
click at [217, 43] on ul "Details Open tasks (7) Client tasks (0) Closed tasks (25) Recurring tasks (10) …" at bounding box center [139, 42] width 256 height 11
click at [225, 45] on link "Notes (1)" at bounding box center [227, 42] width 20 height 11
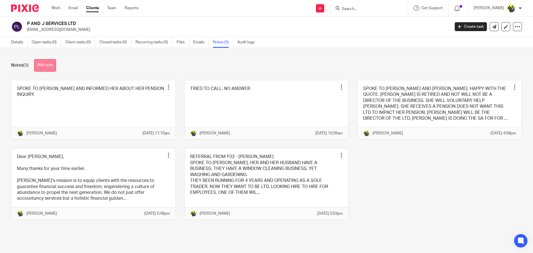
click at [46, 65] on button "Add note" at bounding box center [45, 65] width 22 height 12
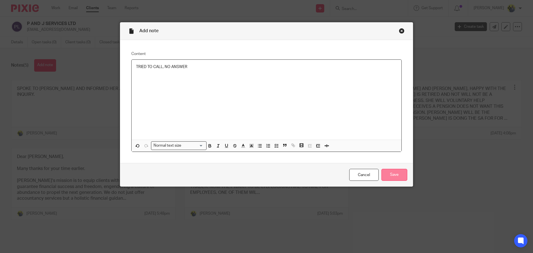
click at [392, 175] on input "Save" at bounding box center [394, 175] width 26 height 12
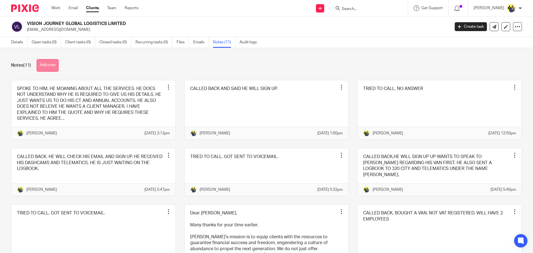
click at [52, 67] on button "Add note" at bounding box center [48, 65] width 22 height 12
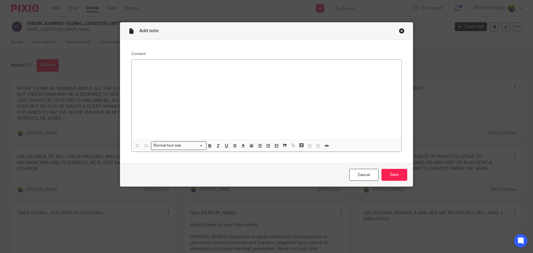
click at [399, 31] on div "Close this dialog window" at bounding box center [402, 31] width 6 height 6
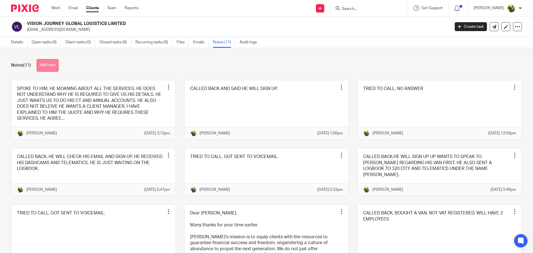
click at [53, 64] on button "Add note" at bounding box center [48, 65] width 22 height 12
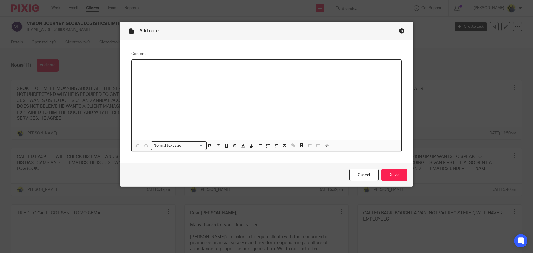
click at [399, 33] on div "Close this dialog window" at bounding box center [402, 31] width 6 height 6
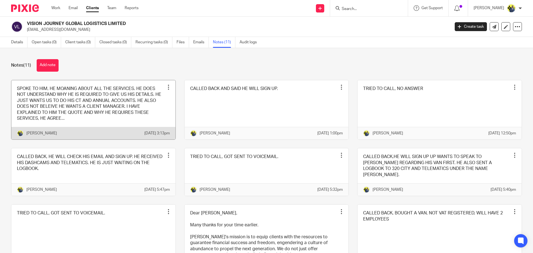
click at [158, 95] on link at bounding box center [93, 109] width 164 height 59
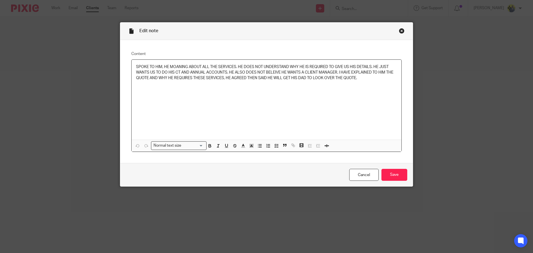
click at [401, 32] on div "Close this dialog window" at bounding box center [402, 31] width 6 height 6
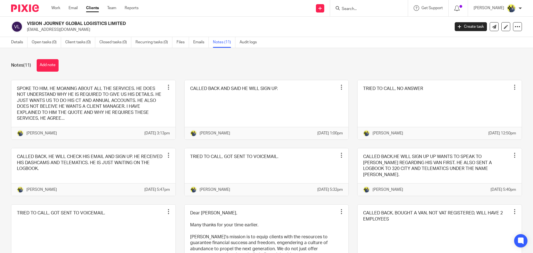
click at [52, 58] on div "Notes (11) Add note SPOKE TO HIM, HE MOANING ABOUT ALL THE SERVICES. HE DOES NO…" at bounding box center [266, 150] width 533 height 205
click at [48, 66] on button "Add note" at bounding box center [48, 65] width 22 height 12
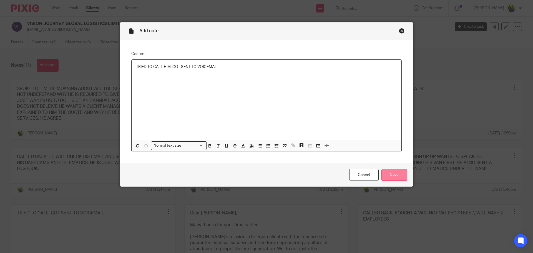
click at [387, 170] on input "Save" at bounding box center [394, 175] width 26 height 12
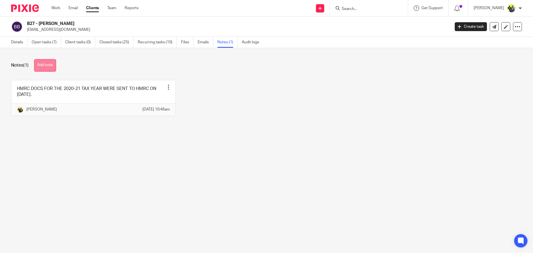
click at [51, 68] on button "Add note" at bounding box center [45, 65] width 22 height 12
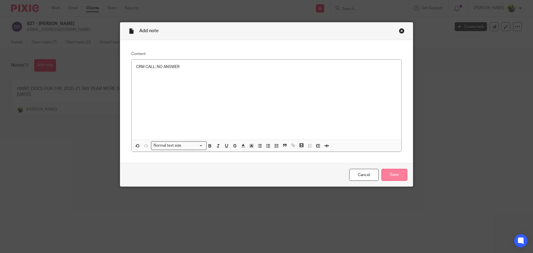
click at [392, 176] on input "Save" at bounding box center [394, 175] width 26 height 12
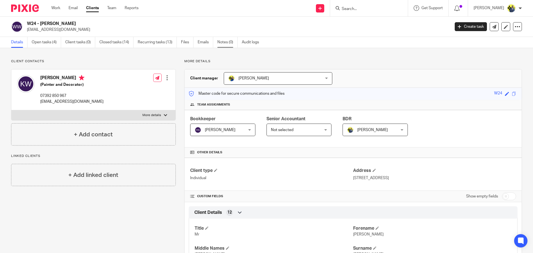
click at [228, 46] on link "Notes (0)" at bounding box center [227, 42] width 20 height 11
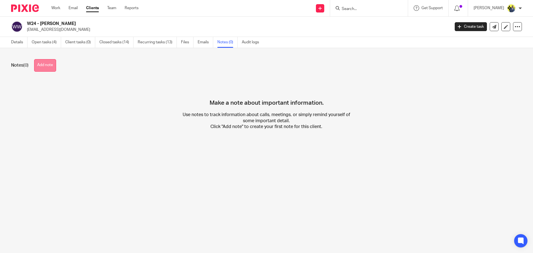
click at [47, 65] on button "Add note" at bounding box center [45, 65] width 22 height 12
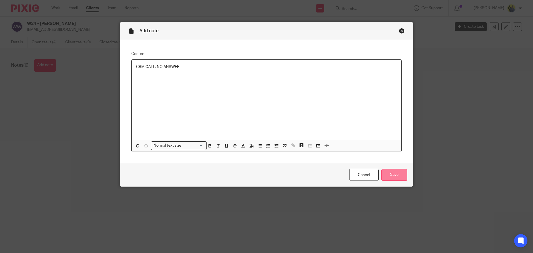
click at [397, 173] on input "Save" at bounding box center [394, 175] width 26 height 12
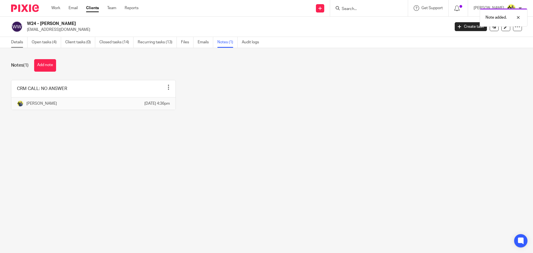
click at [14, 40] on link "Details" at bounding box center [19, 42] width 16 height 11
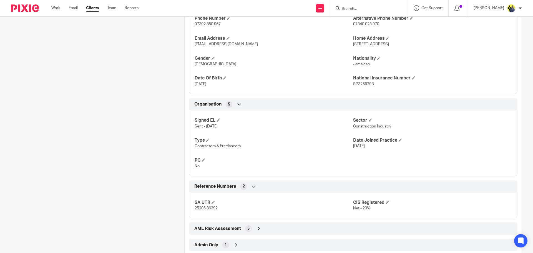
scroll to position [259, 0]
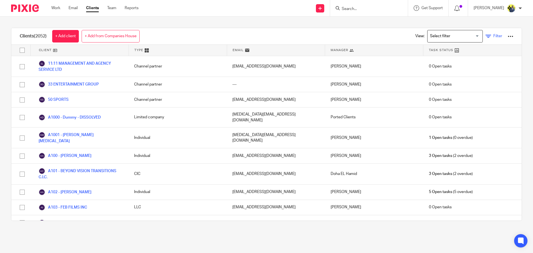
click at [485, 35] on icon at bounding box center [488, 37] width 6 height 6
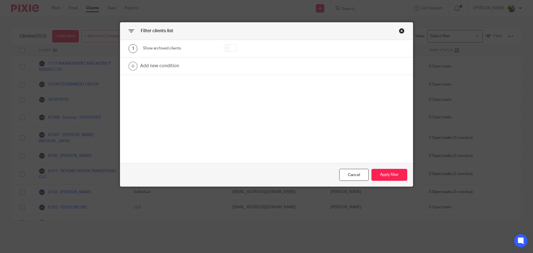
click at [225, 45] on input "checkbox" at bounding box center [230, 48] width 14 height 8
checkbox input "true"
click at [391, 182] on div "Cancel Apply filter" at bounding box center [266, 174] width 293 height 23
click at [391, 178] on button "Apply filter" at bounding box center [389, 175] width 36 height 12
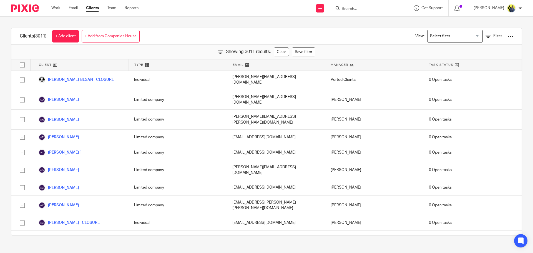
scroll to position [36705, 0]
